Goal: Communication & Community: Participate in discussion

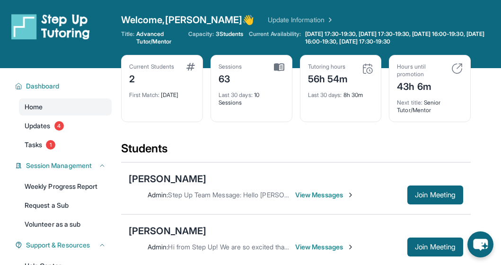
scroll to position [11, 0]
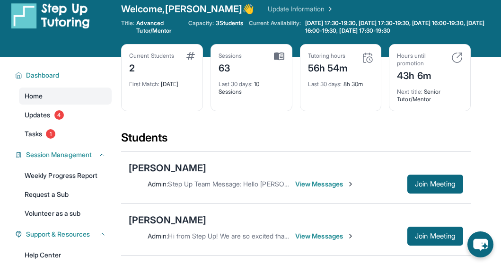
click at [316, 181] on span "View Messages" at bounding box center [324, 183] width 59 height 9
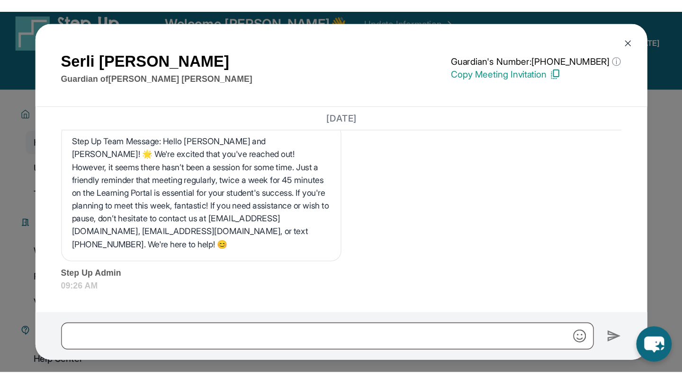
scroll to position [14067, 0]
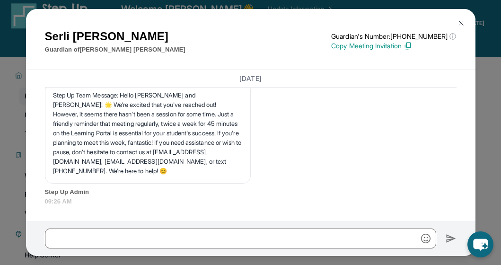
click at [460, 17] on button at bounding box center [461, 23] width 19 height 19
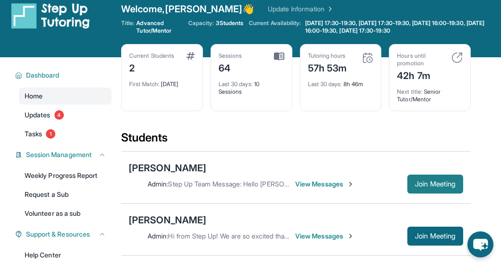
click at [438, 187] on span "Join Meeting" at bounding box center [435, 184] width 41 height 6
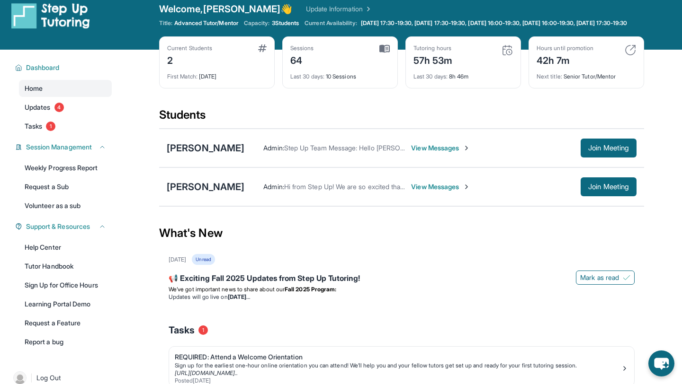
click at [433, 153] on span "View Messages" at bounding box center [440, 147] width 59 height 9
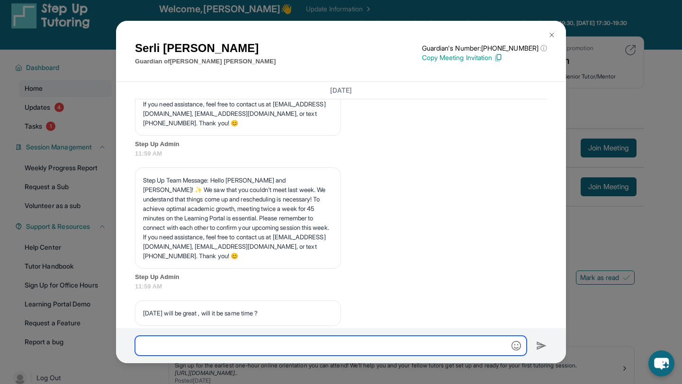
click at [306, 265] on input "text" at bounding box center [331, 346] width 392 height 20
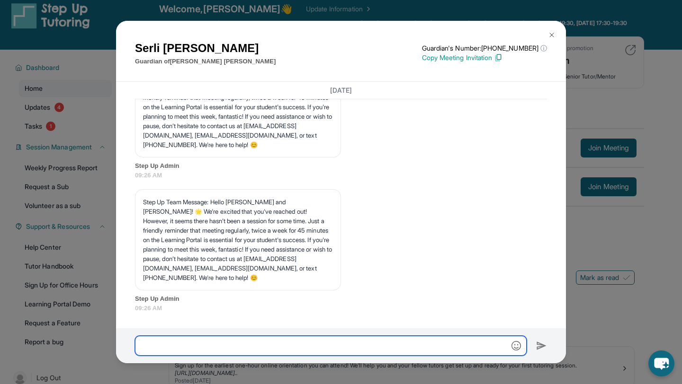
scroll to position [13972, 0]
type input "*"
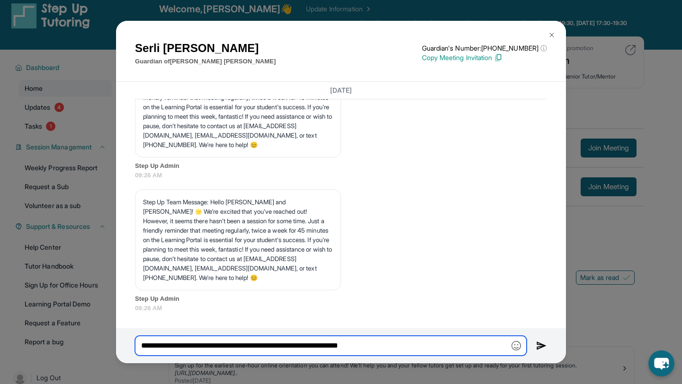
type input "**********"
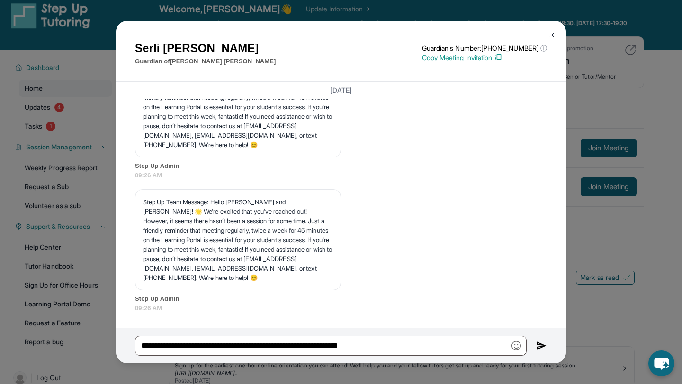
click at [501, 265] on img at bounding box center [541, 345] width 11 height 11
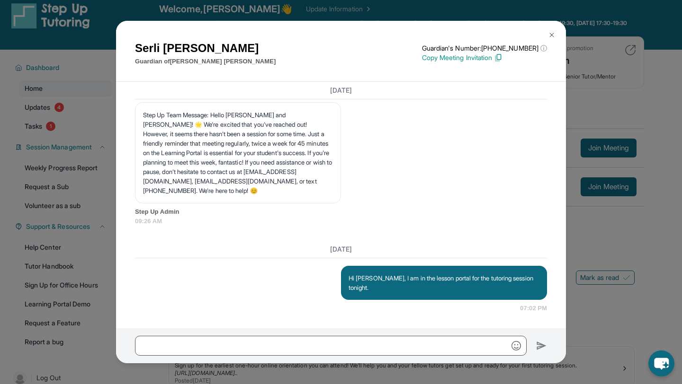
scroll to position [14049, 0]
click at [501, 27] on button at bounding box center [551, 35] width 19 height 19
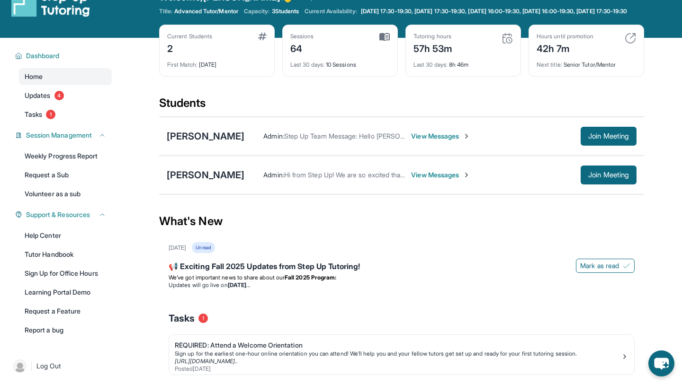
scroll to position [19, 0]
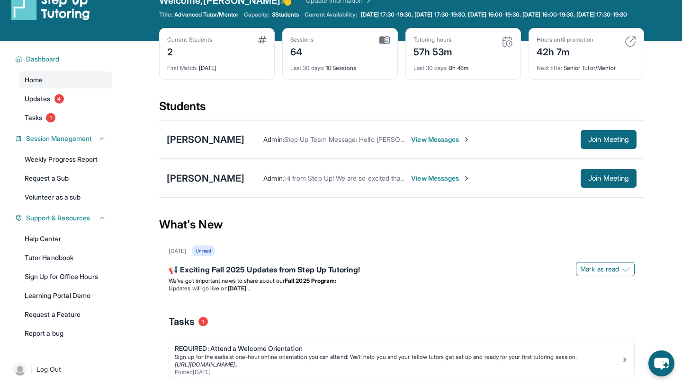
click at [446, 144] on span "View Messages" at bounding box center [440, 139] width 59 height 9
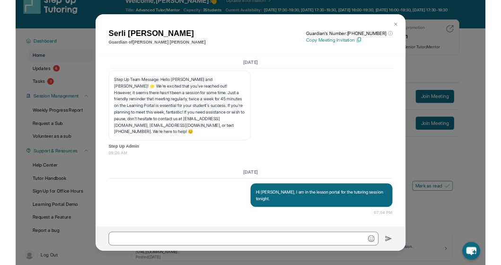
scroll to position [14049, 0]
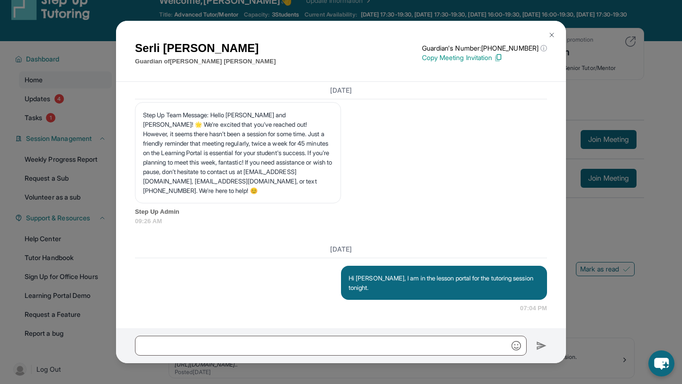
click at [501, 32] on img at bounding box center [552, 35] width 8 height 8
